Goal: Check status: Check status

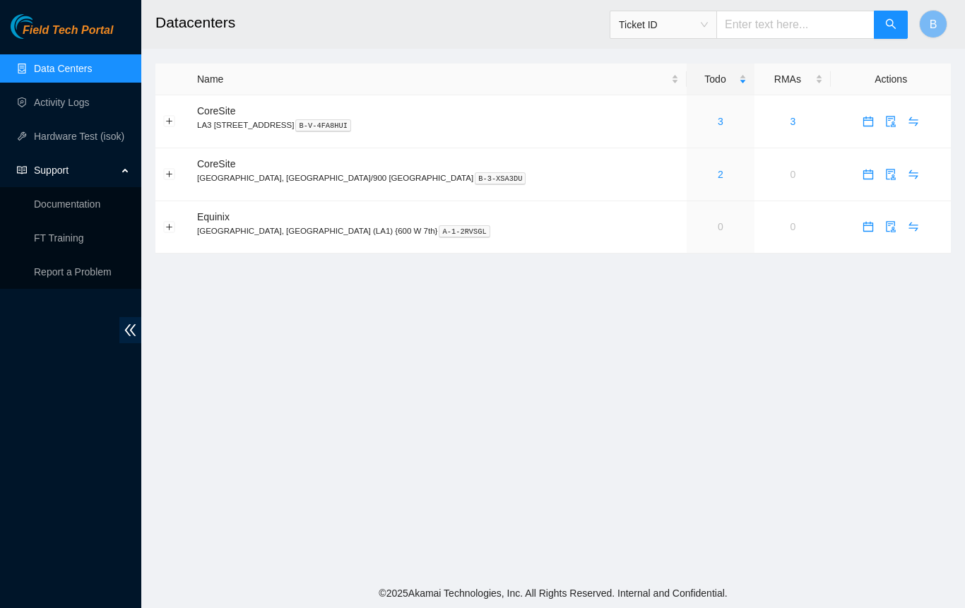
click at [718, 174] on link "2" at bounding box center [721, 174] width 6 height 11
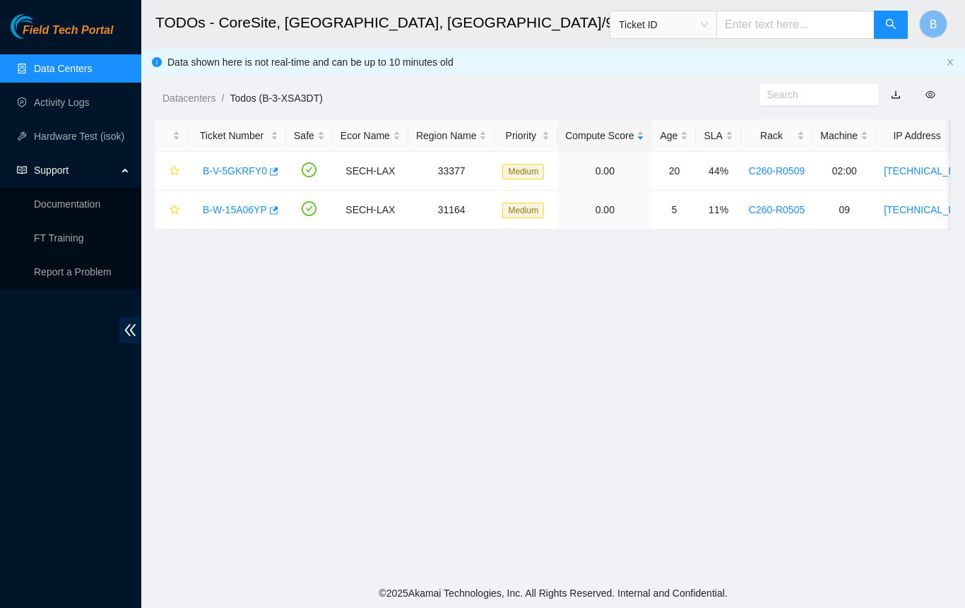
click at [229, 176] on link "B-V-5GKRFY0" at bounding box center [235, 170] width 64 height 11
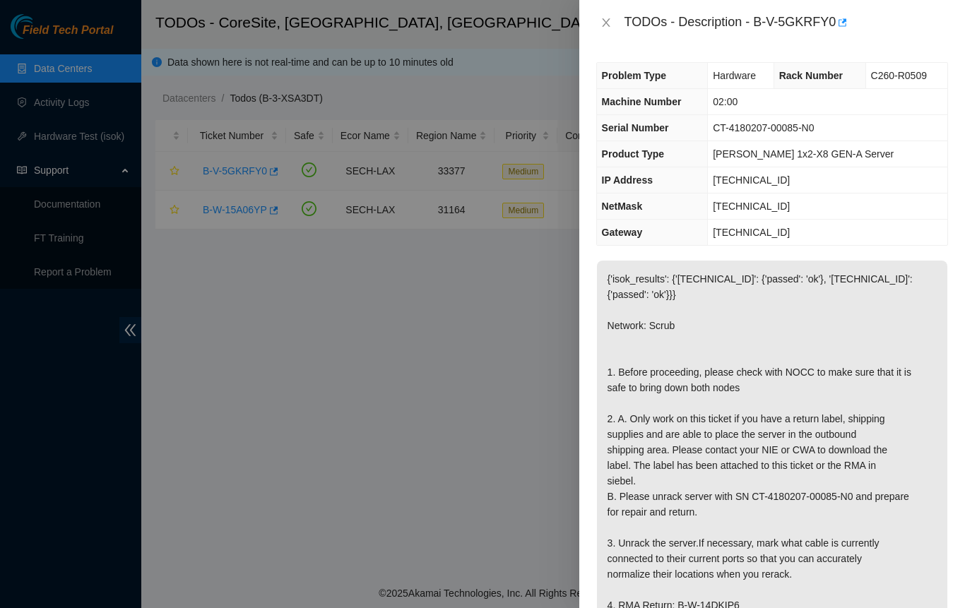
click at [742, 81] on span "Hardware" at bounding box center [734, 75] width 43 height 11
click at [802, 78] on span "Rack Number" at bounding box center [811, 75] width 64 height 11
click at [882, 81] on span "C260-R0509" at bounding box center [899, 75] width 56 height 11
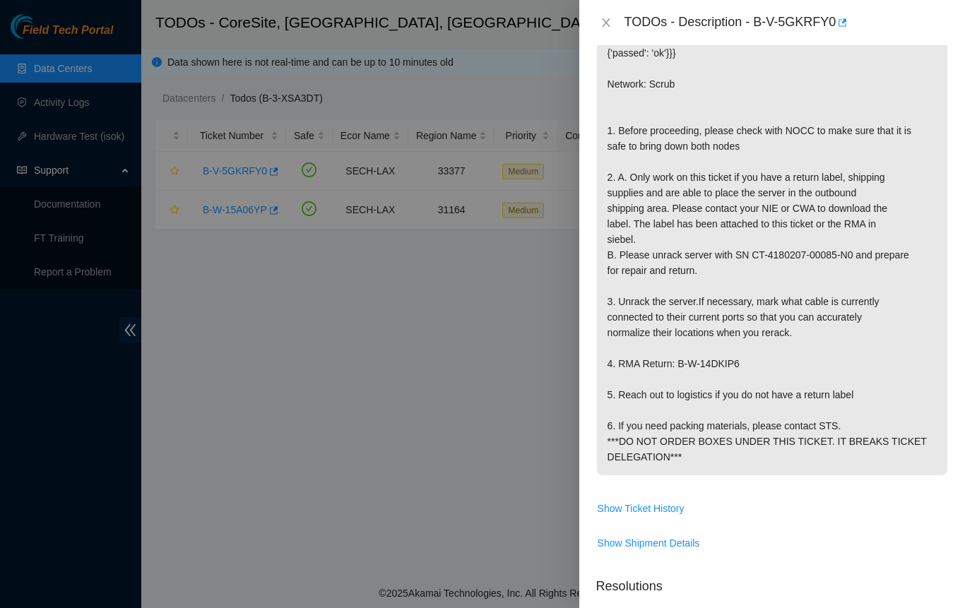
click at [680, 208] on p "{'isok_results': {'[TECHNICAL_ID]': {'passed': 'ok'}, '[TECHNICAL_ID]': {'passe…" at bounding box center [772, 247] width 350 height 456
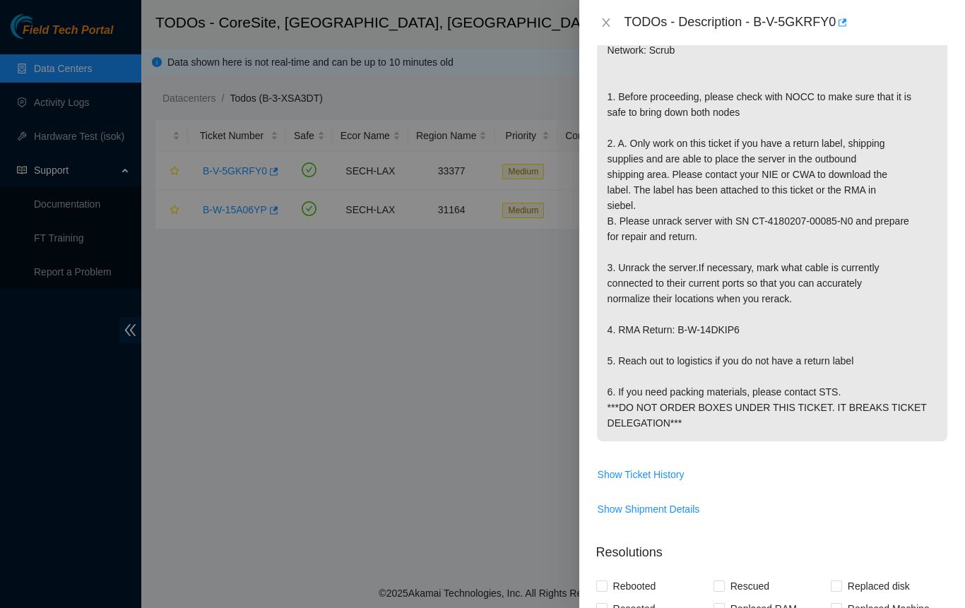
scroll to position [277, 0]
click at [610, 20] on icon "close" at bounding box center [605, 22] width 11 height 11
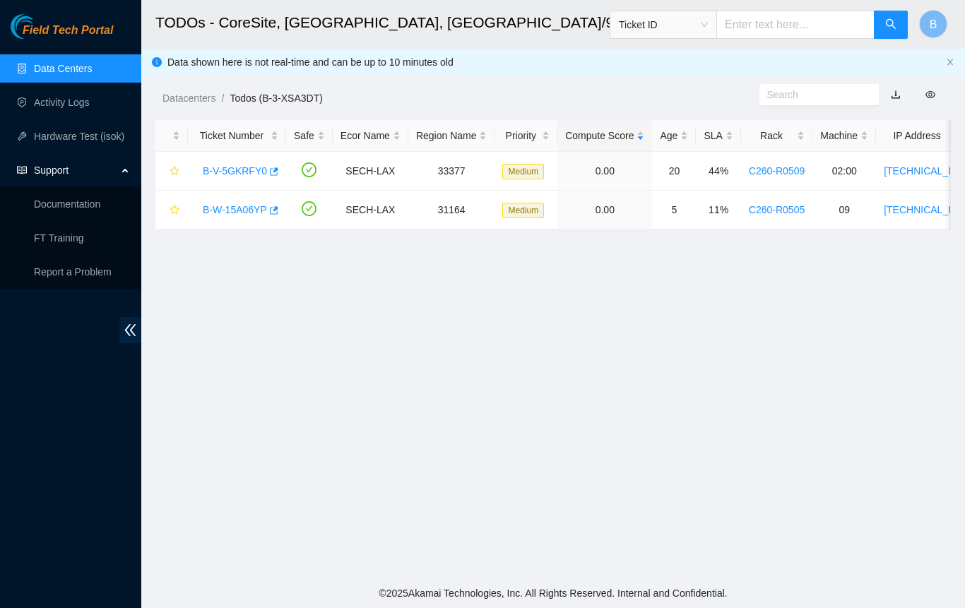
scroll to position [322, 0]
click at [243, 208] on link "B-W-15A06YP" at bounding box center [235, 209] width 64 height 11
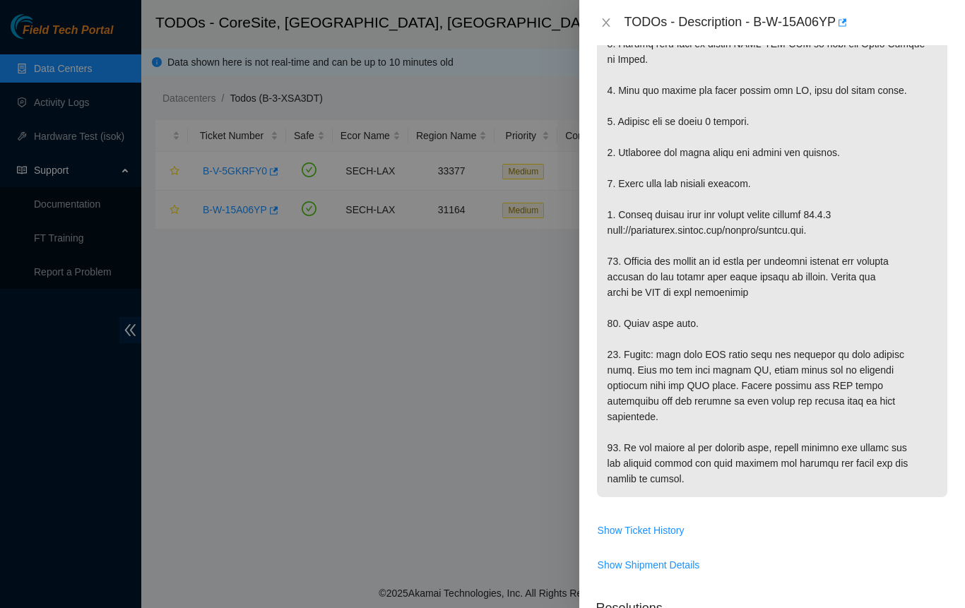
scroll to position [667, 0]
click at [786, 415] on p at bounding box center [772, 73] width 350 height 845
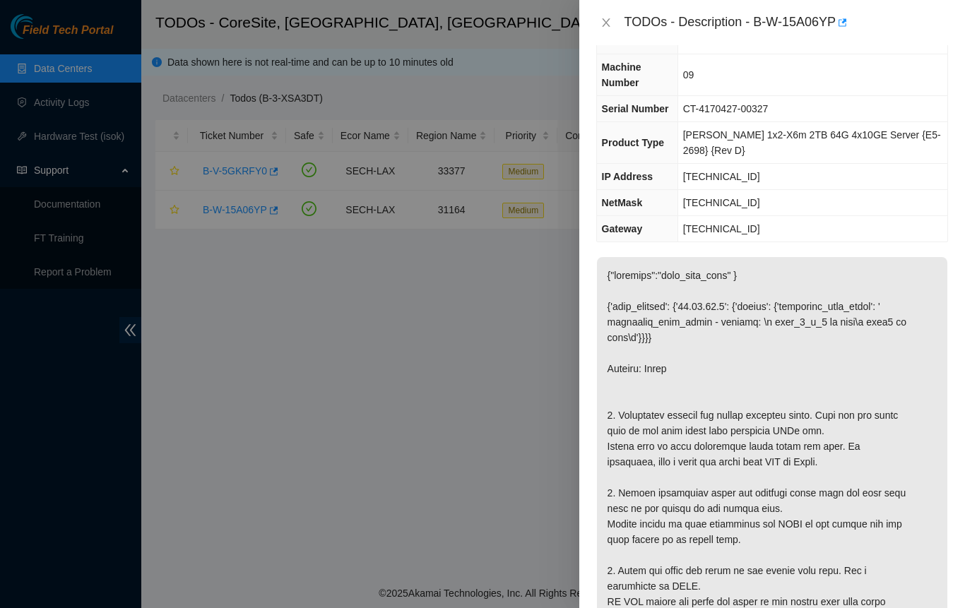
scroll to position [0, 0]
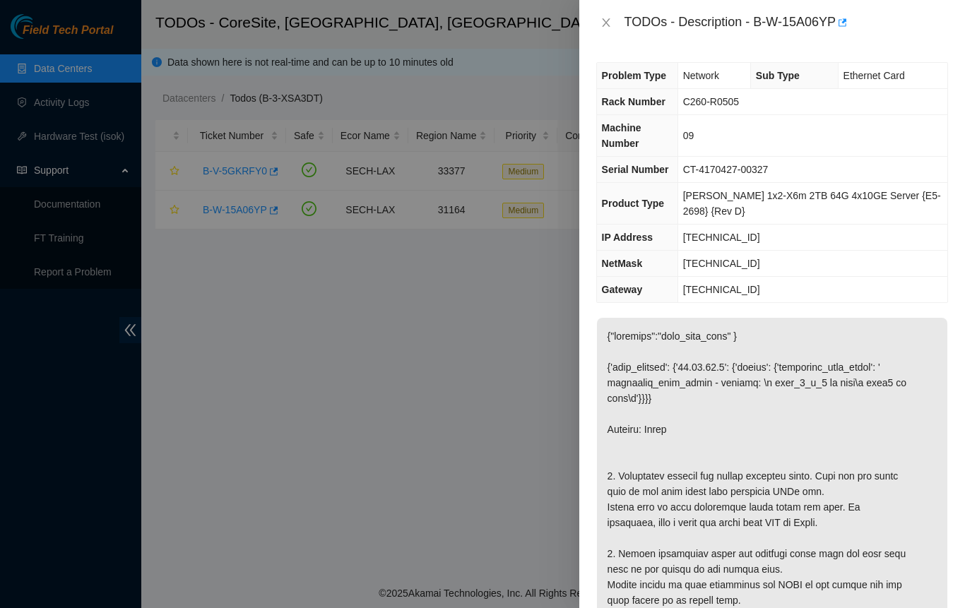
click at [608, 22] on icon "close" at bounding box center [605, 22] width 11 height 11
